Goal: Task Accomplishment & Management: Complete application form

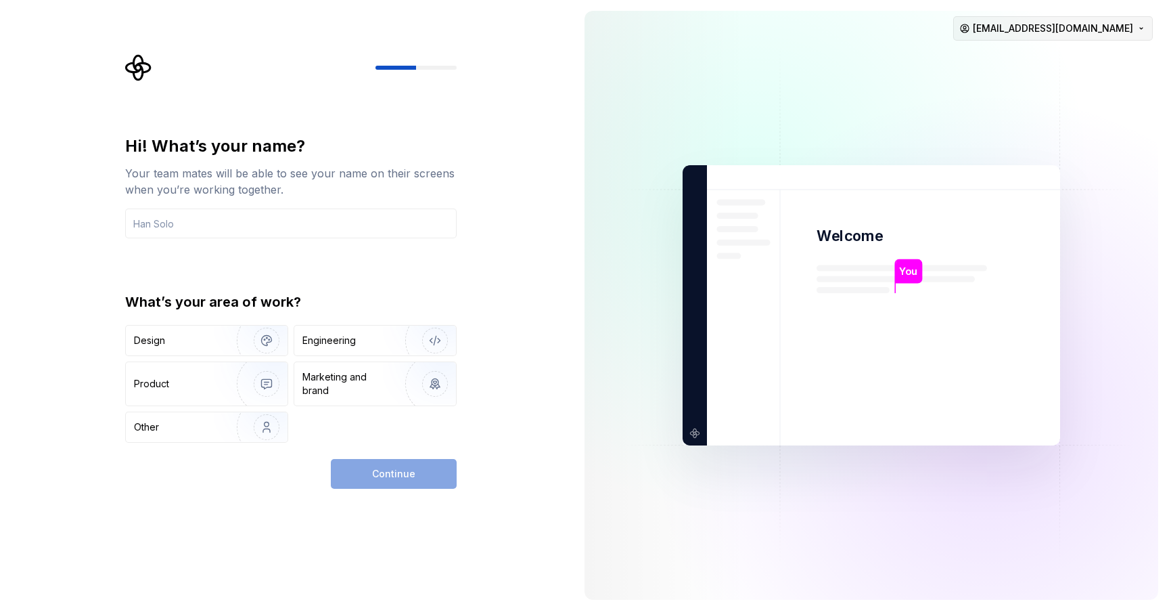
click at [1093, 35] on html "Hi! What’s your name? Your team mates will be able to see your name on their sc…" at bounding box center [584, 304] width 1169 height 608
click at [480, 269] on html "Hi! What’s your name? Your team mates will be able to see your name on their sc…" at bounding box center [584, 304] width 1169 height 608
click at [1053, 29] on html "Hi! What’s your name? Your team mates will be able to see your name on their sc…" at bounding box center [584, 304] width 1169 height 608
click at [1022, 59] on div "Sign out" at bounding box center [1046, 58] width 129 height 14
click at [183, 222] on input "text" at bounding box center [291, 223] width 332 height 30
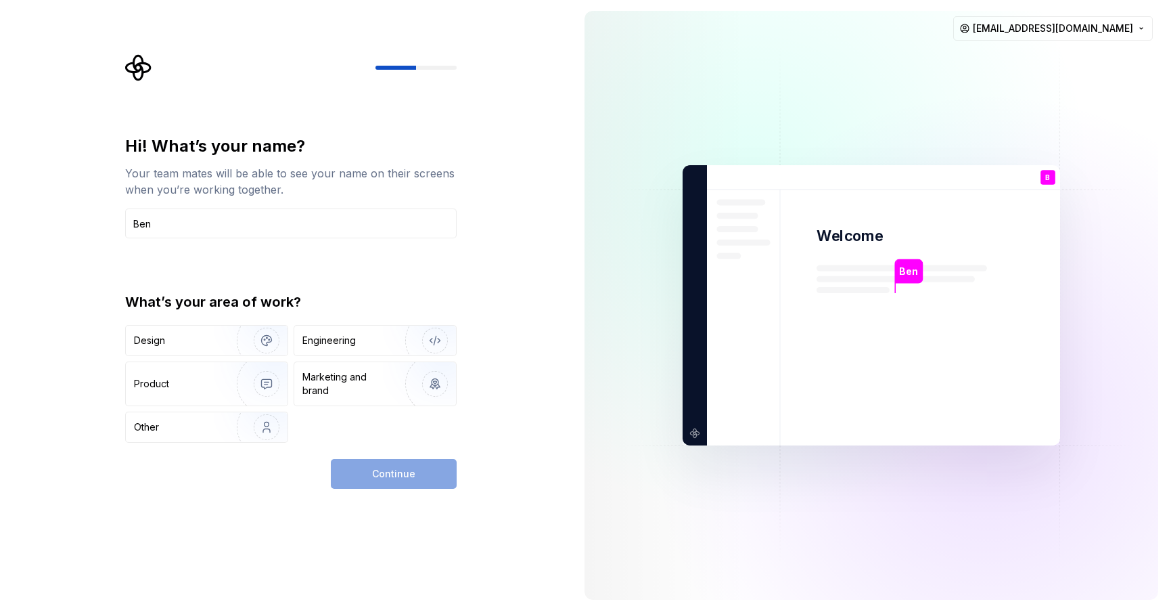
type input "Ben"
click at [248, 505] on div "Hi! What’s your name? Your team mates will be able to see your name on their sc…" at bounding box center [287, 305] width 574 height 610
click at [177, 339] on div "Design" at bounding box center [176, 341] width 85 height 14
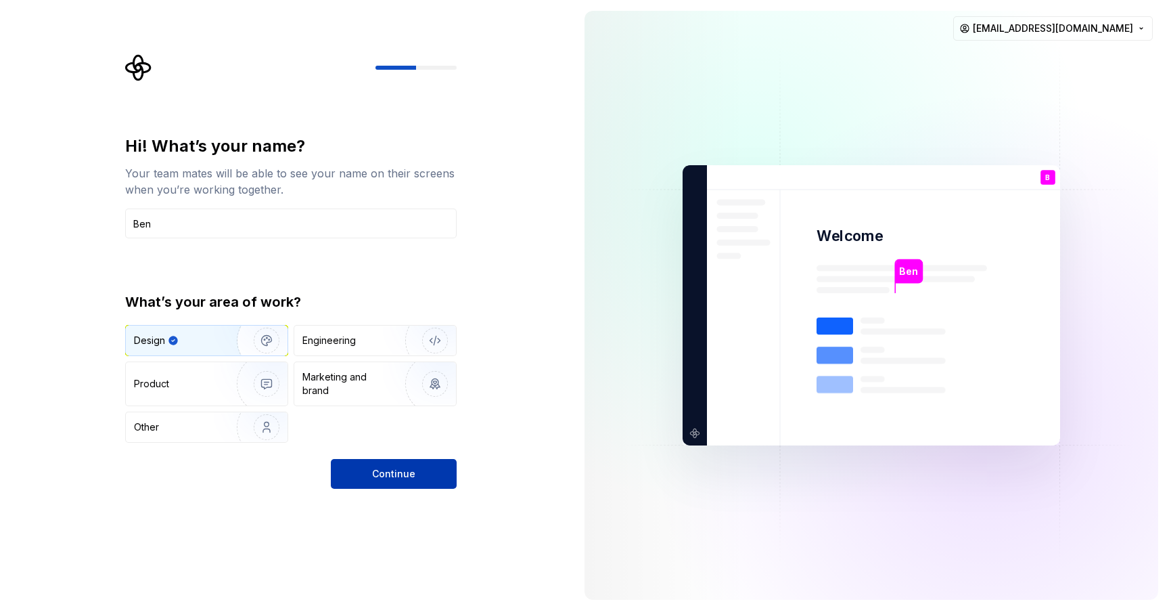
click at [397, 478] on span "Continue" at bounding box center [393, 474] width 43 height 14
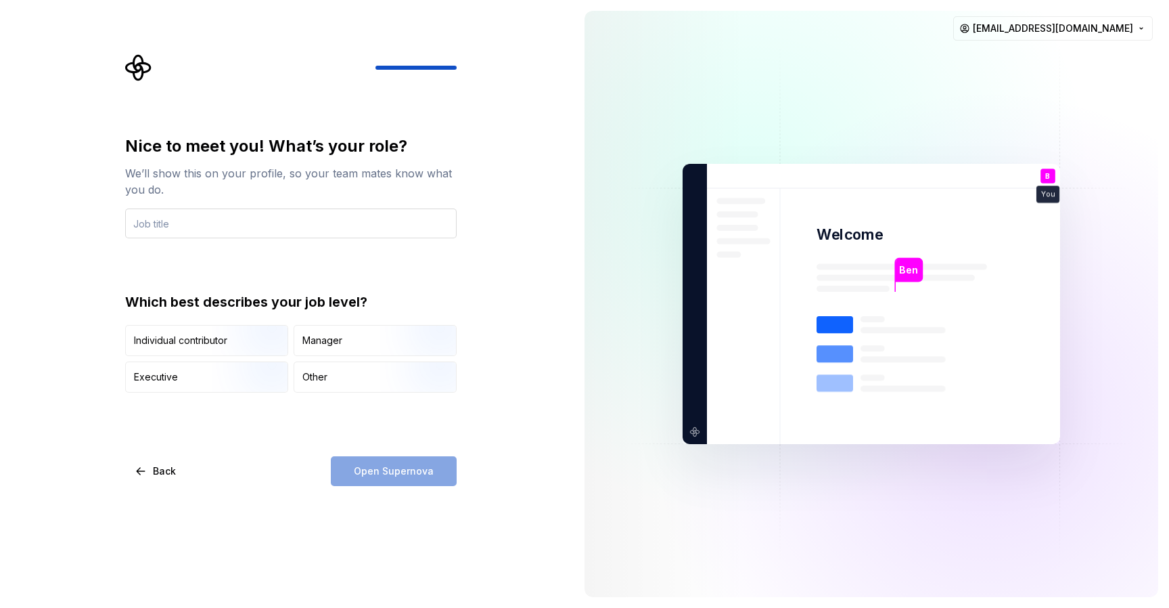
click at [180, 220] on input "text" at bounding box center [291, 223] width 332 height 30
type input "CEO"
click at [193, 375] on div "Executive" at bounding box center [207, 377] width 162 height 30
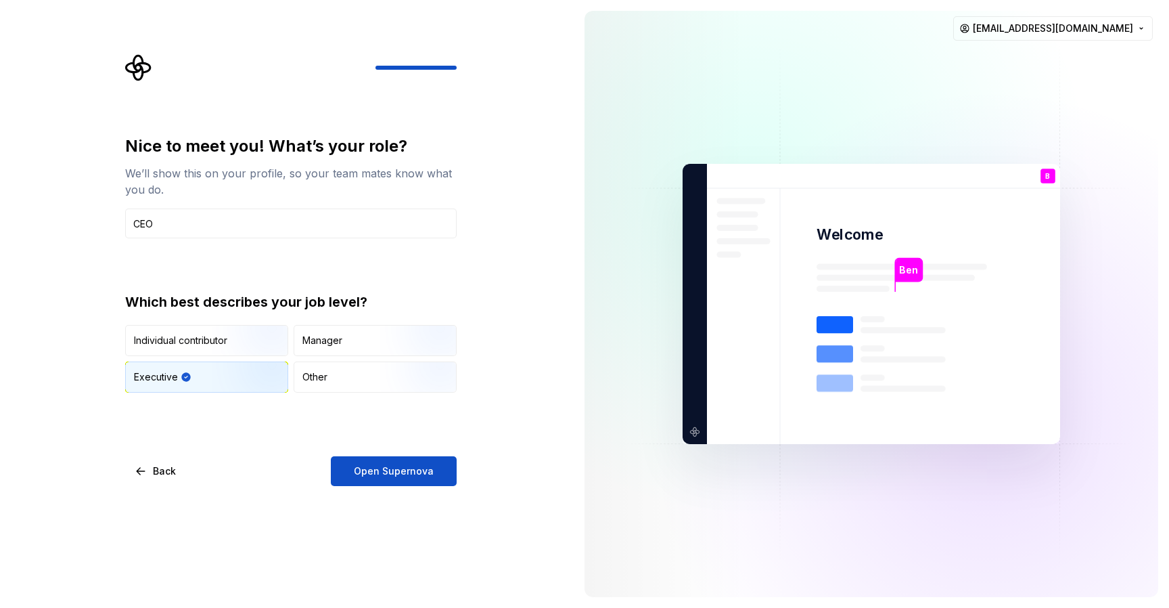
click at [361, 488] on div "Nice to meet you! What’s your role? We’ll show this on your profile, so your te…" at bounding box center [287, 304] width 574 height 608
click at [370, 473] on span "Open Supernova" at bounding box center [394, 471] width 80 height 14
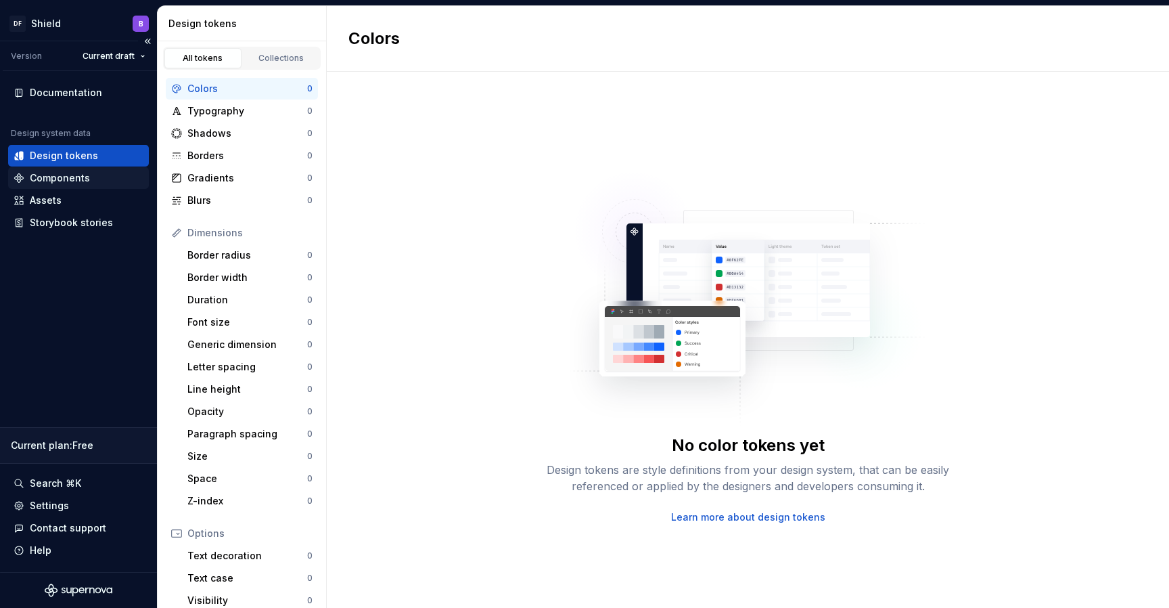
click at [59, 181] on div "Components" at bounding box center [60, 178] width 60 height 14
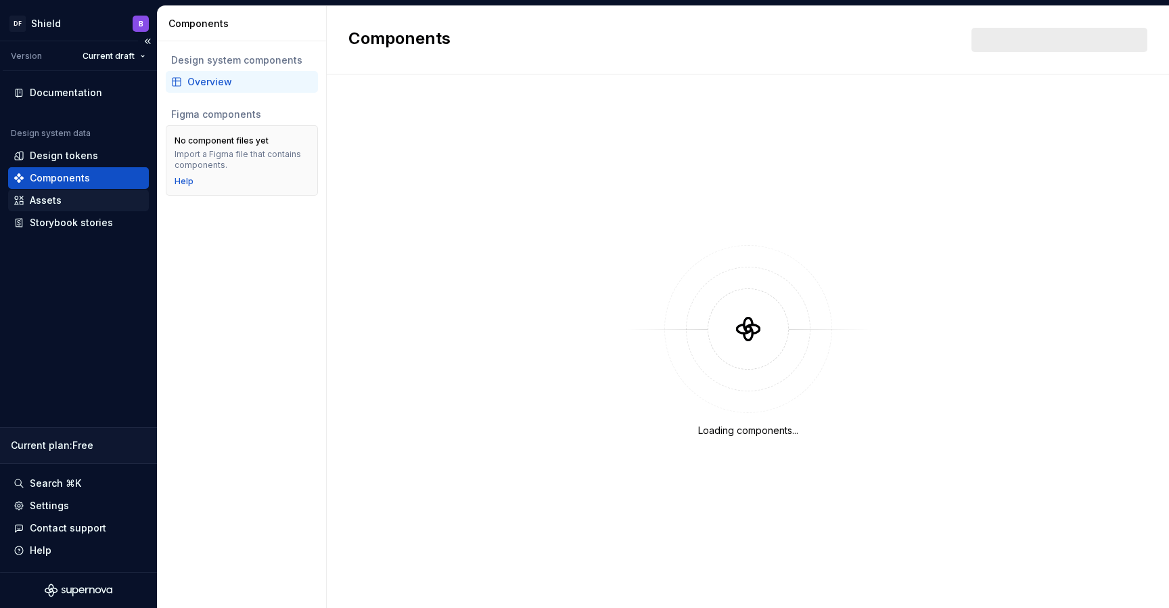
click at [47, 203] on div "Assets" at bounding box center [46, 200] width 32 height 14
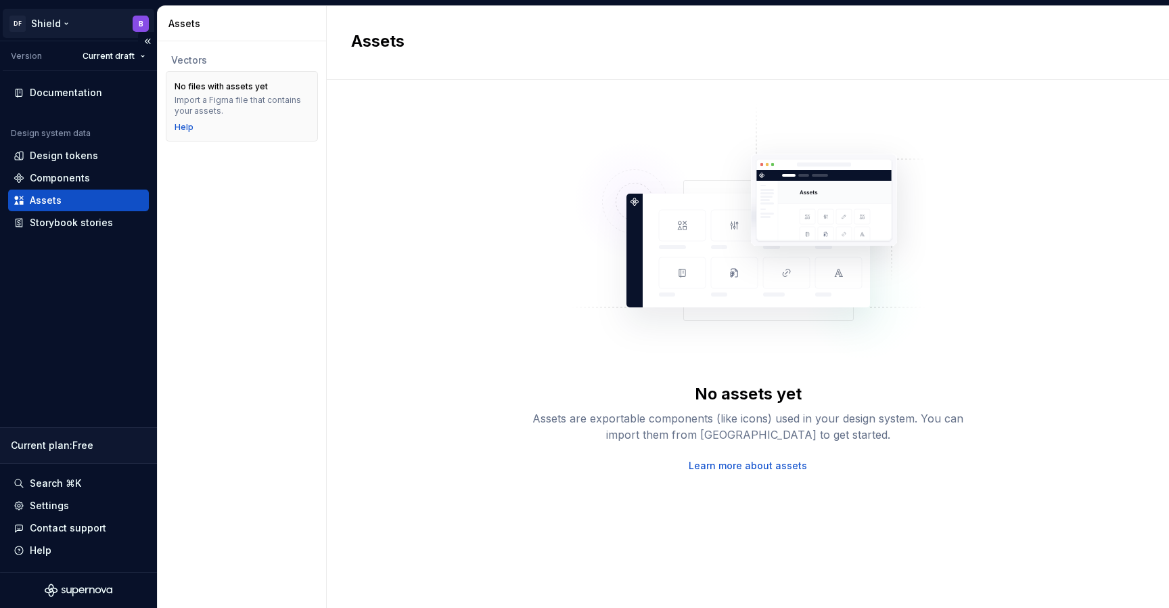
click at [53, 20] on html "DF Shield B Version Current draft Documentation Design system data Design token…" at bounding box center [584, 304] width 1169 height 608
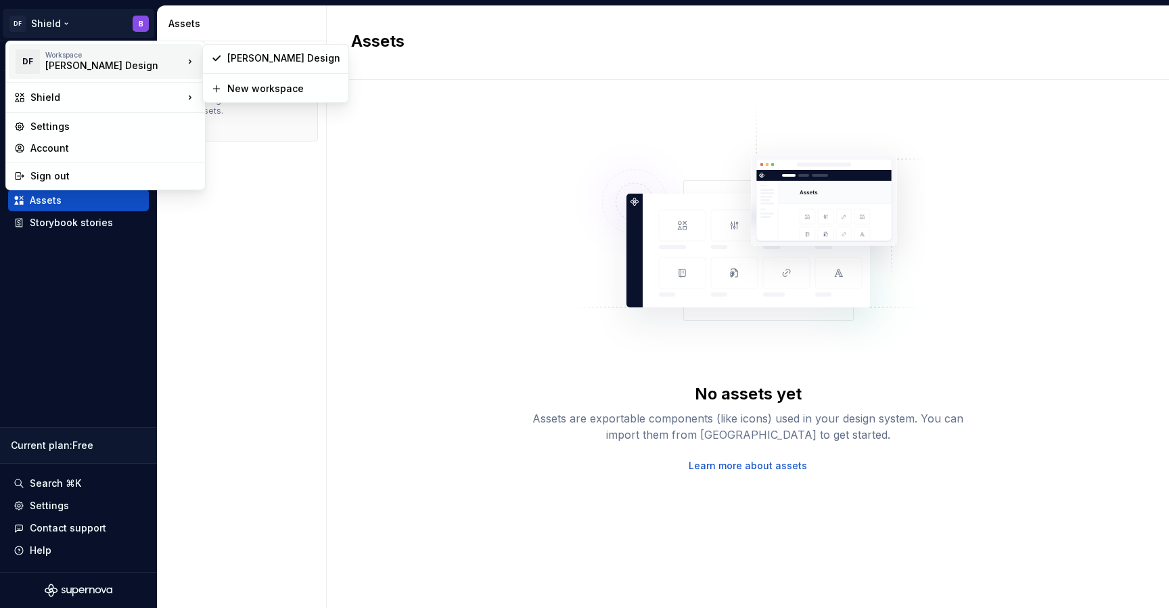
click at [75, 65] on div "Dan Flynn Design" at bounding box center [102, 66] width 115 height 14
click at [262, 60] on div "Dan Flynn Design" at bounding box center [283, 58] width 113 height 14
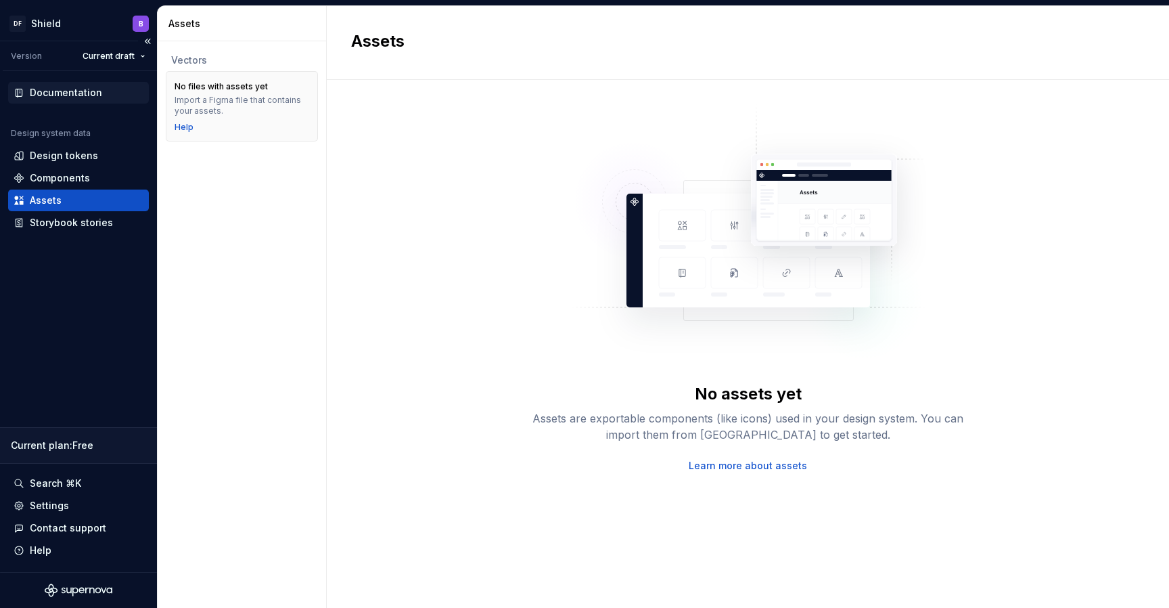
click at [96, 93] on div "Documentation" at bounding box center [66, 93] width 72 height 14
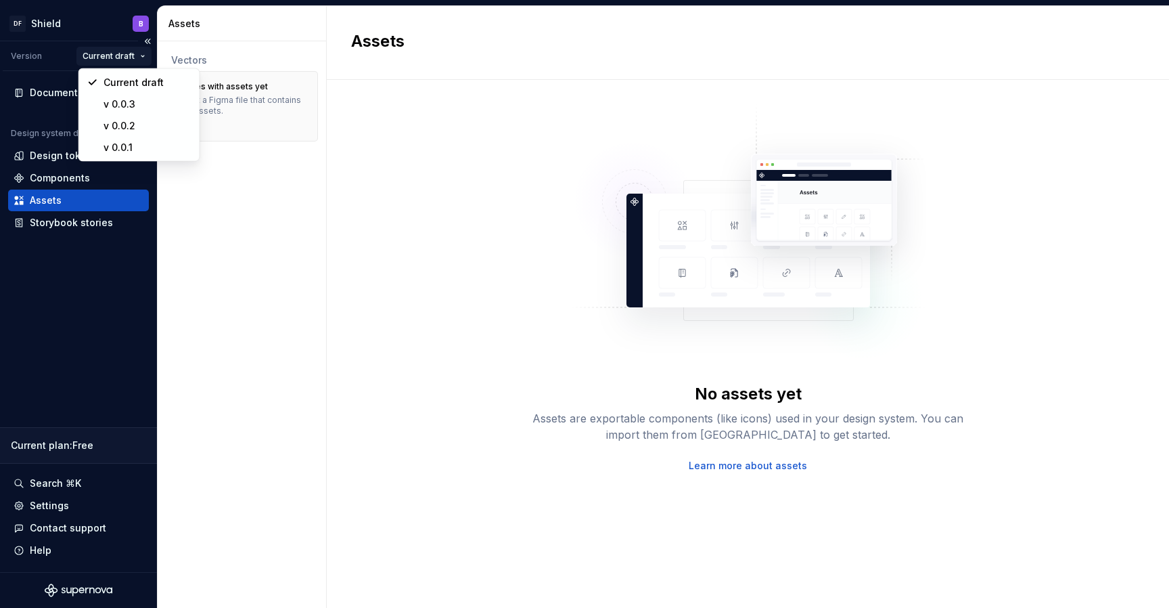
click at [128, 60] on html "DF Shield B Version Current draft Documentation Design system data Design token…" at bounding box center [584, 304] width 1169 height 608
